Goal: Find specific page/section: Find specific page/section

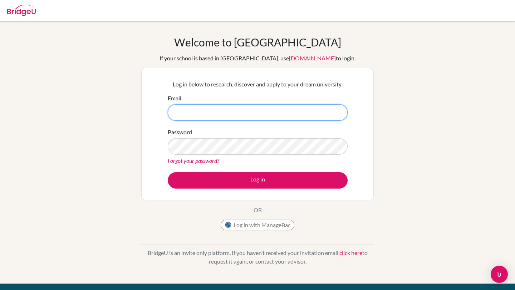
click at [246, 113] on input "Email" at bounding box center [258, 112] width 180 height 16
type input "[EMAIL_ADDRESS][DOMAIN_NAME]"
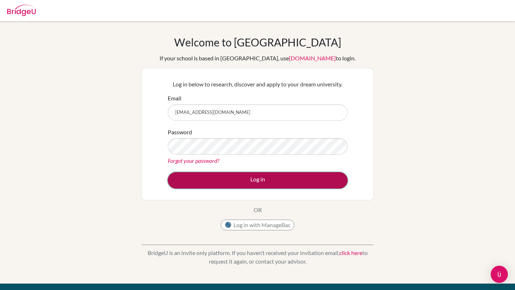
click at [308, 177] on button "Log in" at bounding box center [258, 180] width 180 height 16
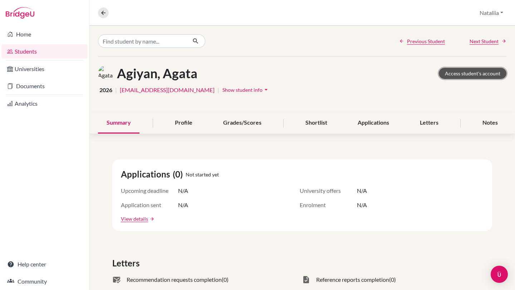
click at [461, 75] on link "Access student's account" at bounding box center [472, 73] width 68 height 11
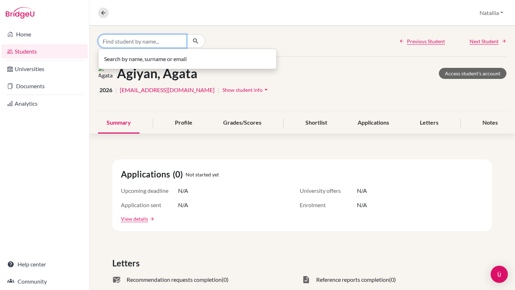
click at [145, 36] on input "Find student by name..." at bounding box center [142, 41] width 89 height 14
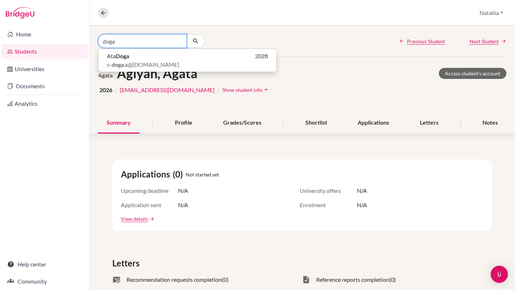
type input "doga"
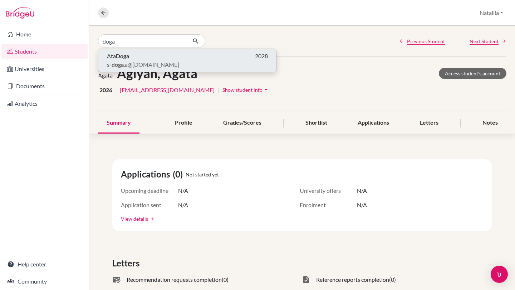
click button "Ata Doga 2028 s- doga .a@[DOMAIN_NAME]" at bounding box center [187, 60] width 178 height 23
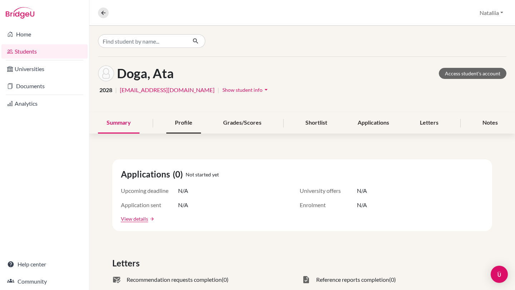
click at [200, 123] on div "Profile" at bounding box center [183, 123] width 35 height 21
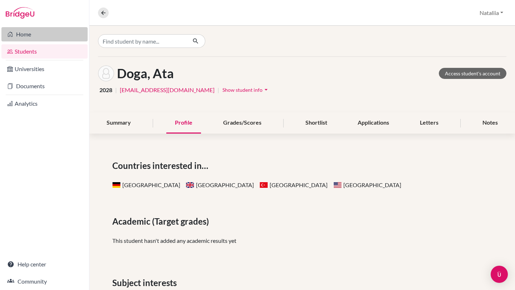
click at [49, 35] on link "Home" at bounding box center [44, 34] width 86 height 14
